Goal: Find specific page/section: Find specific page/section

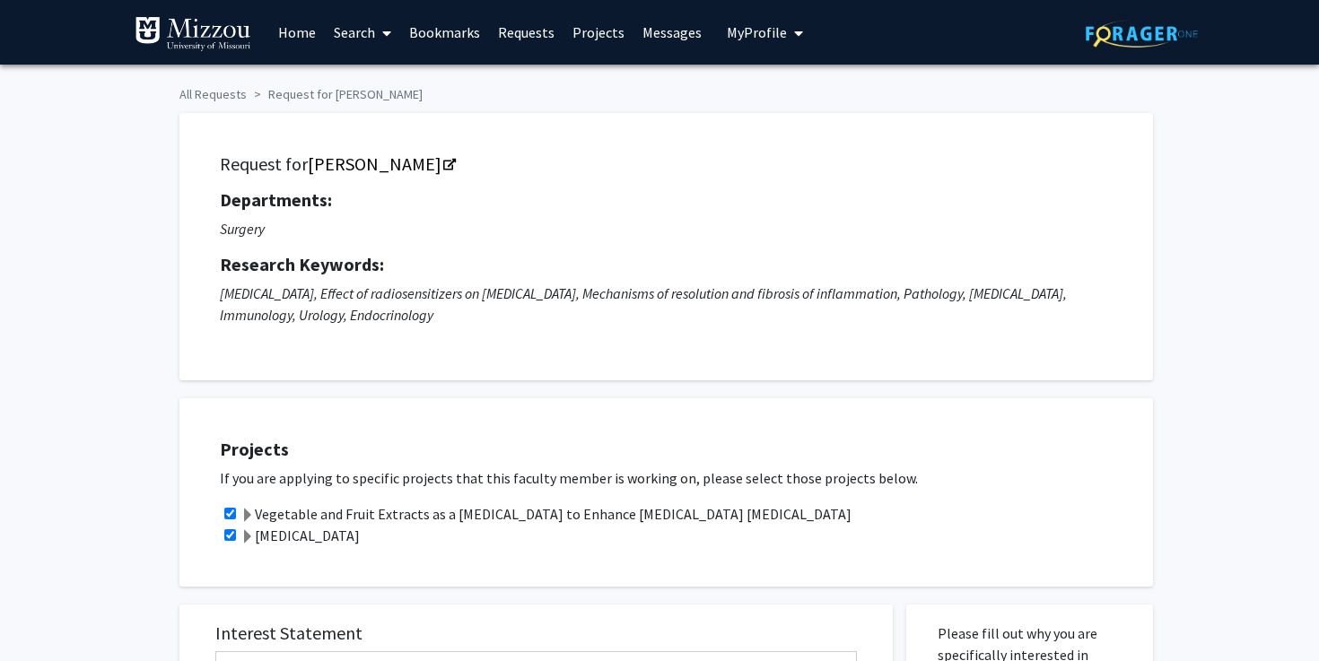
checkbox input "true"
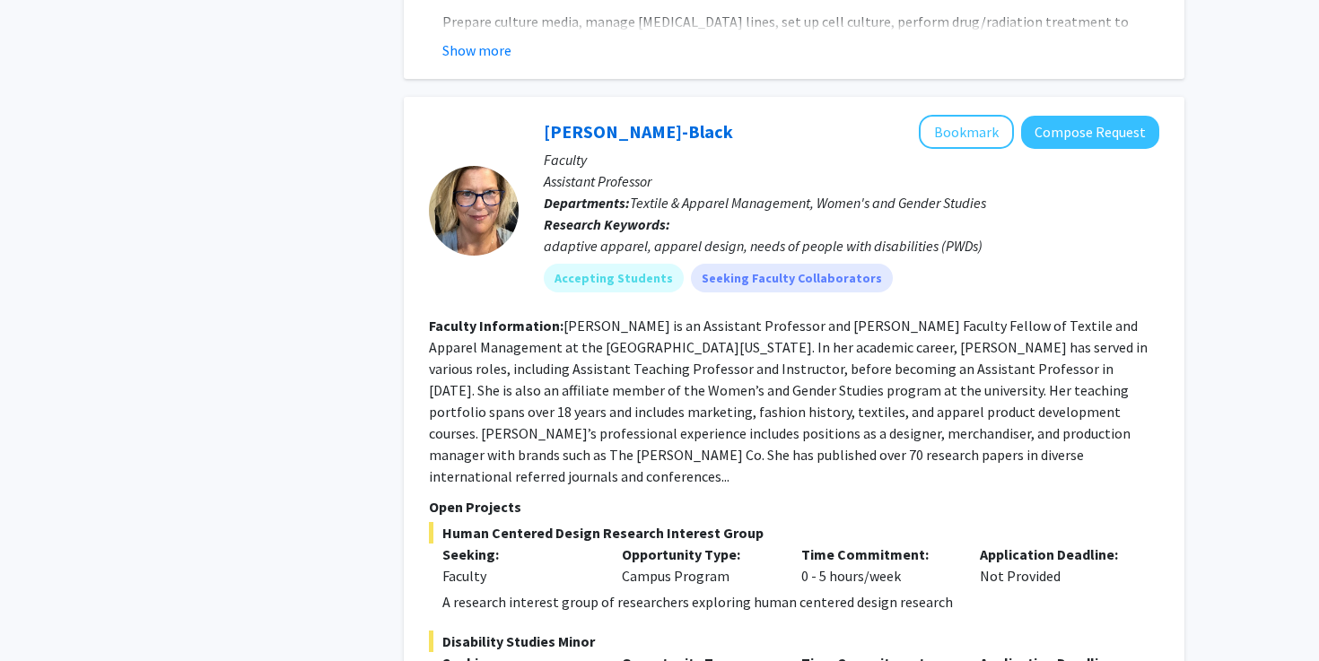
scroll to position [8084, 0]
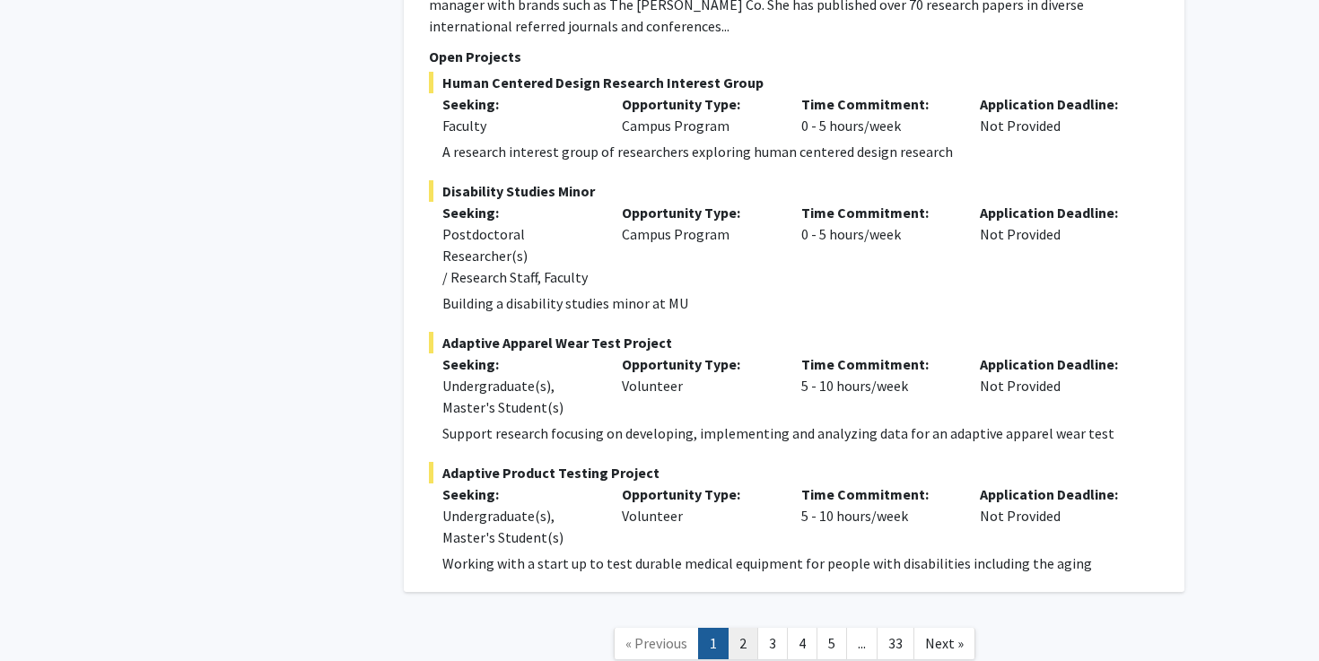
click at [747, 628] on link "2" at bounding box center [743, 643] width 31 height 31
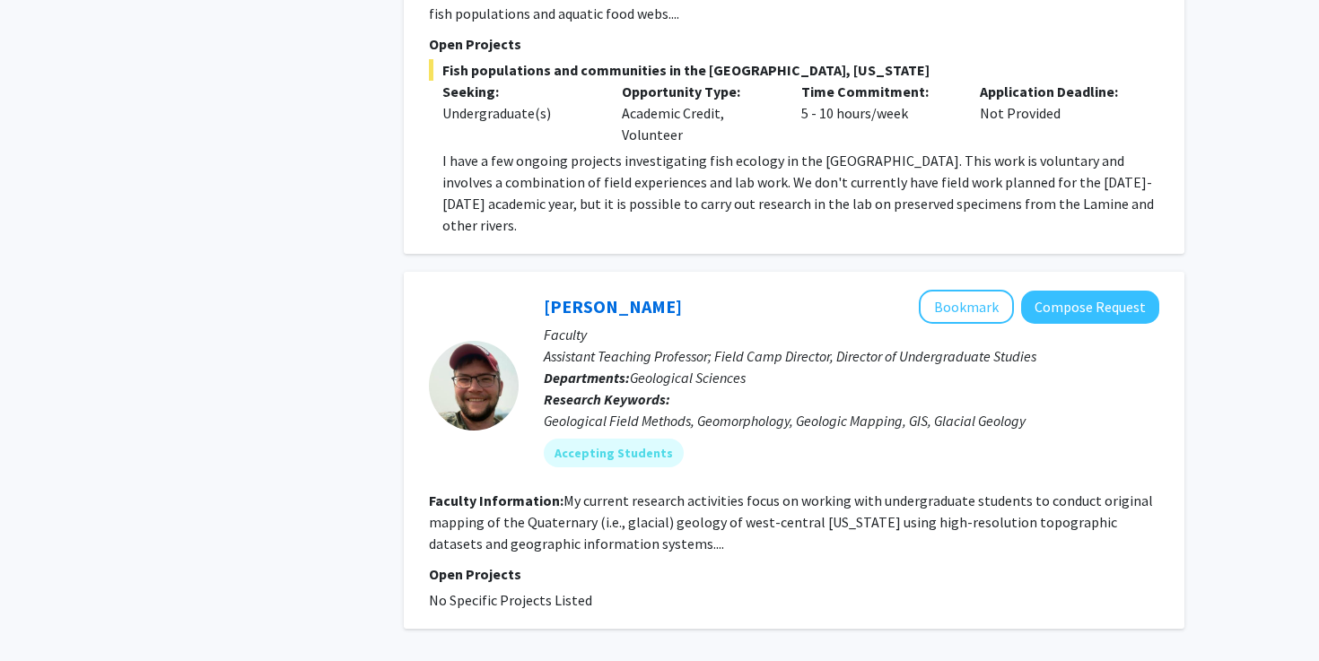
scroll to position [5691, 0]
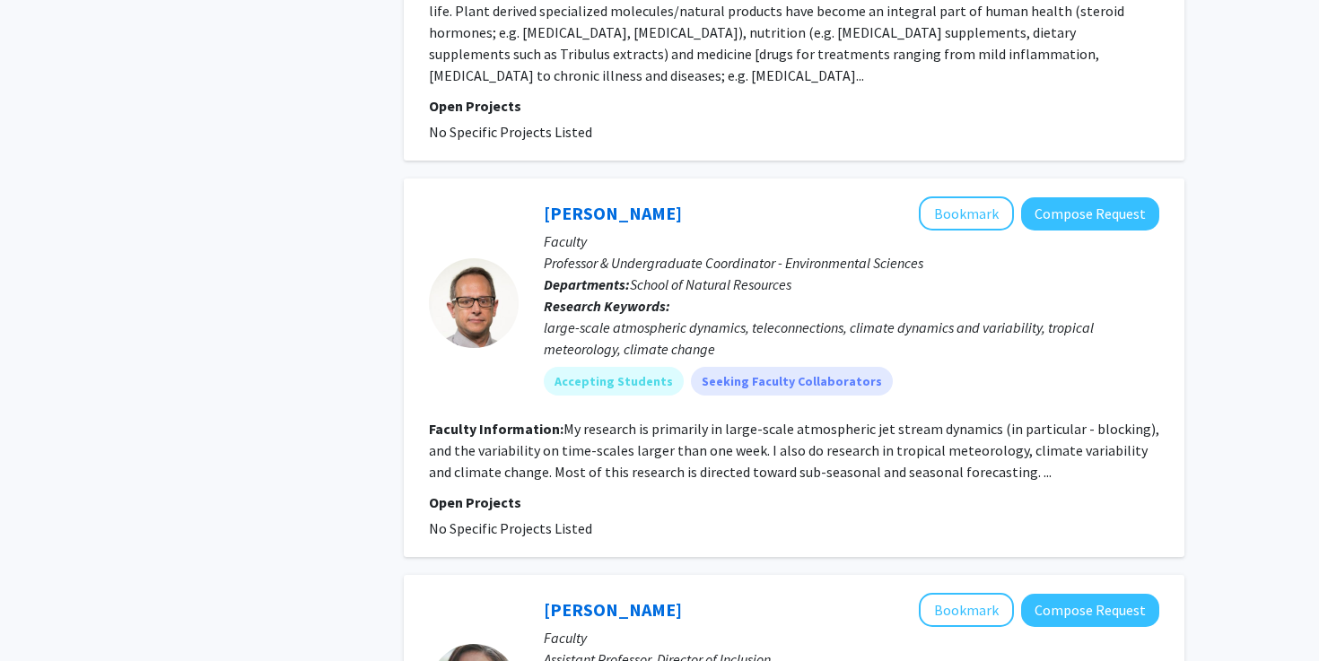
scroll to position [3860, 0]
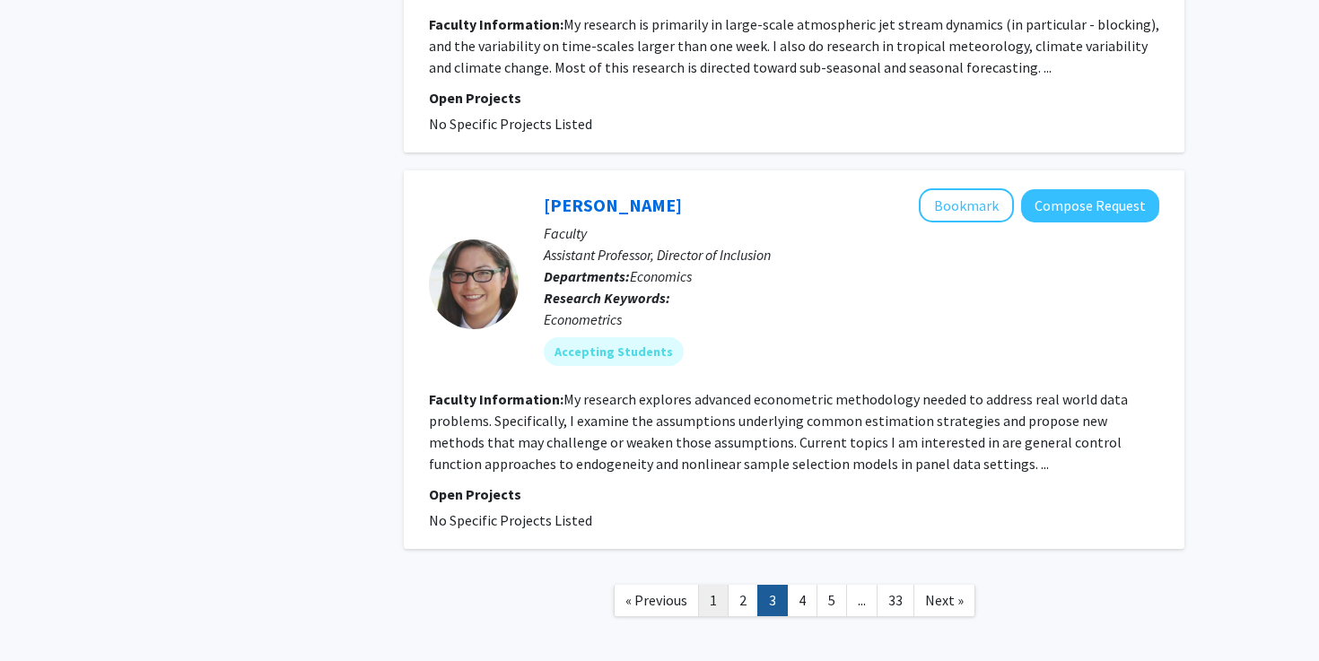
click at [723, 585] on link "1" at bounding box center [713, 600] width 31 height 31
